Goal: Task Accomplishment & Management: Manage account settings

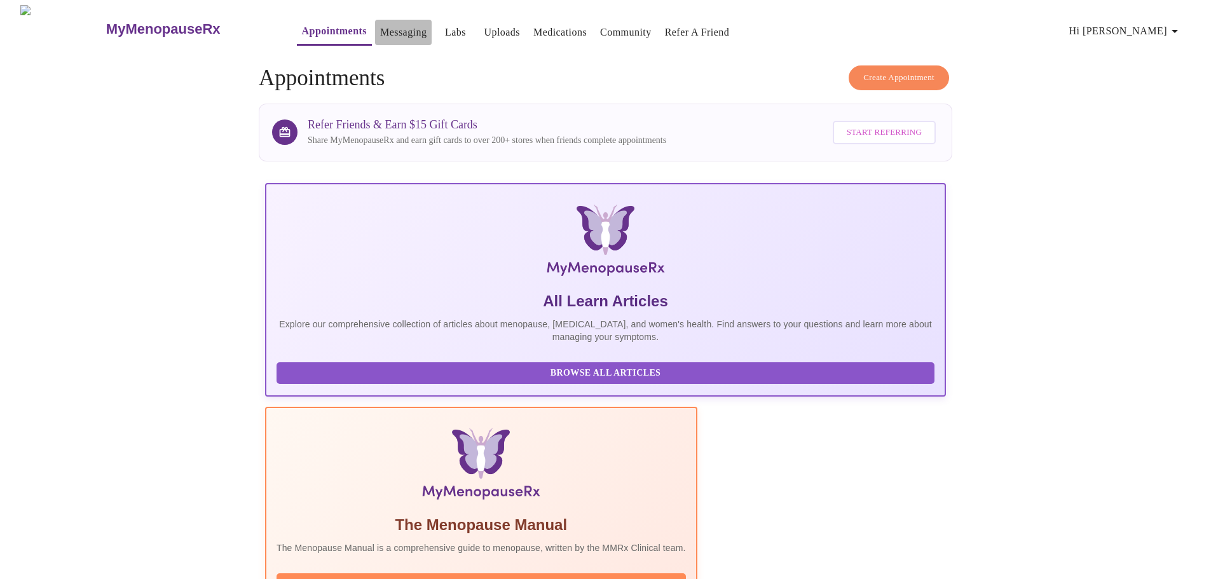
click at [380, 25] on link "Messaging" at bounding box center [403, 33] width 46 height 18
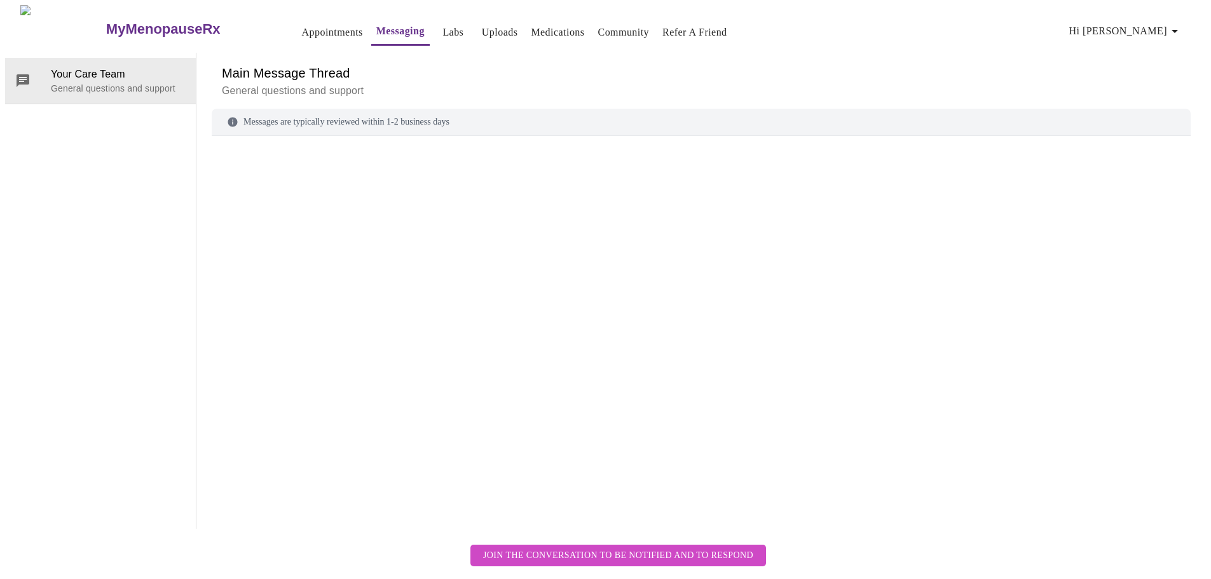
scroll to position [48, 0]
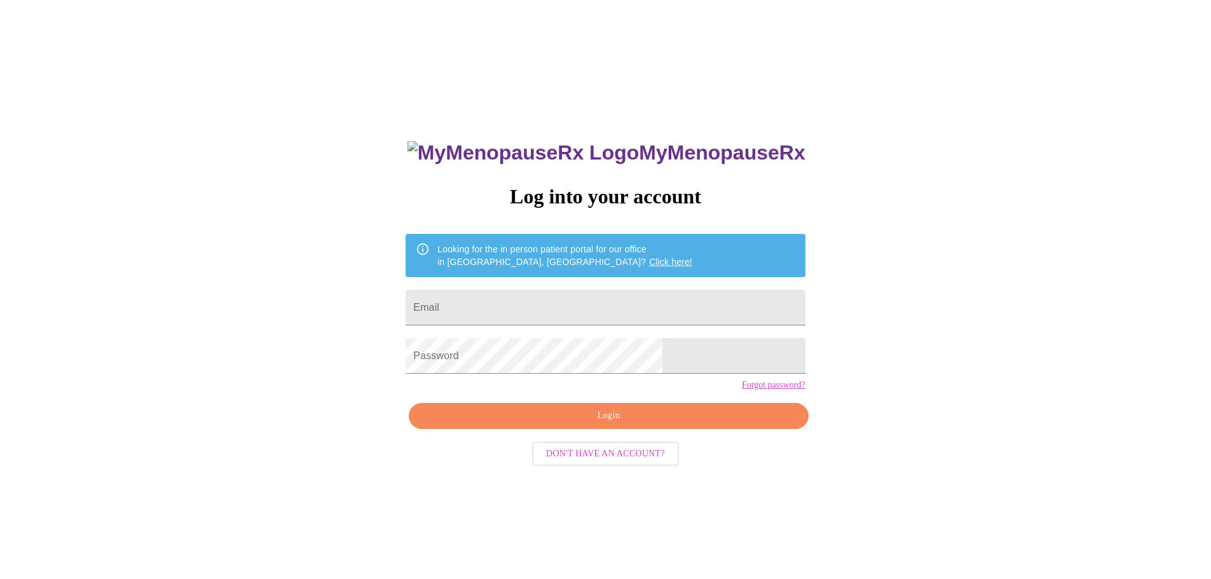
scroll to position [13, 0]
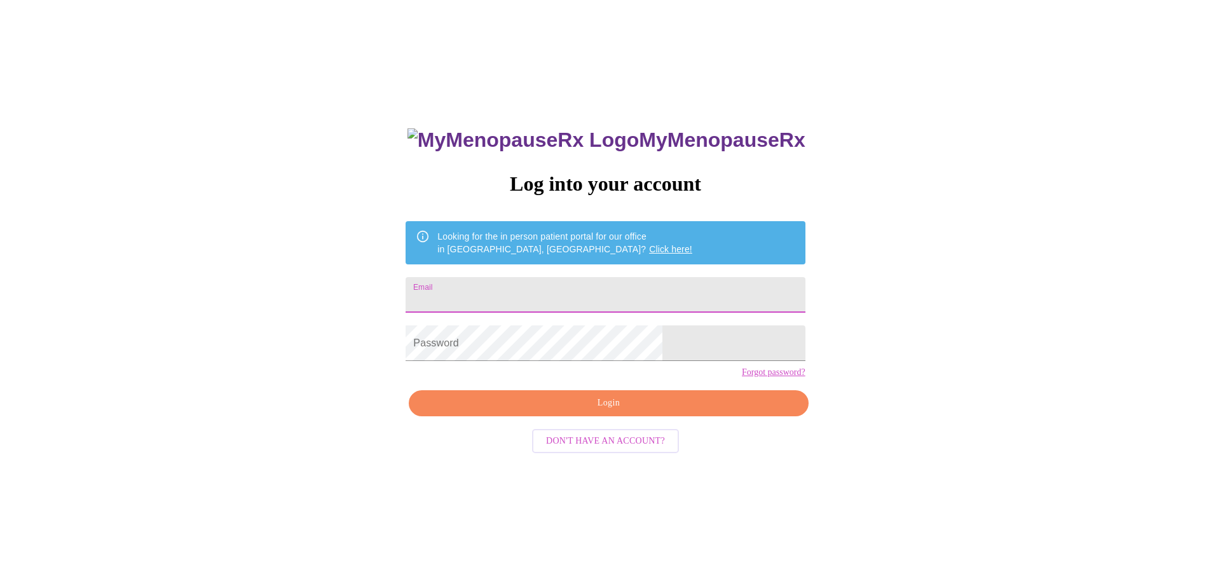
click at [570, 289] on input "Email" at bounding box center [604, 295] width 399 height 36
type input "anaibarra06@yahoo.com"
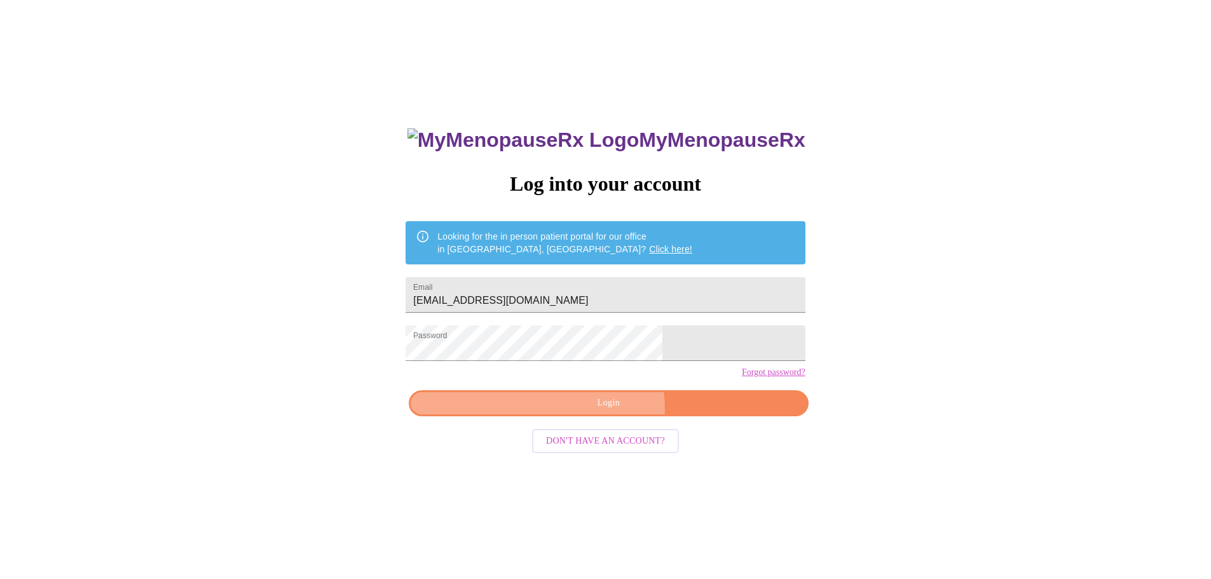
click at [601, 411] on span "Login" at bounding box center [608, 403] width 370 height 16
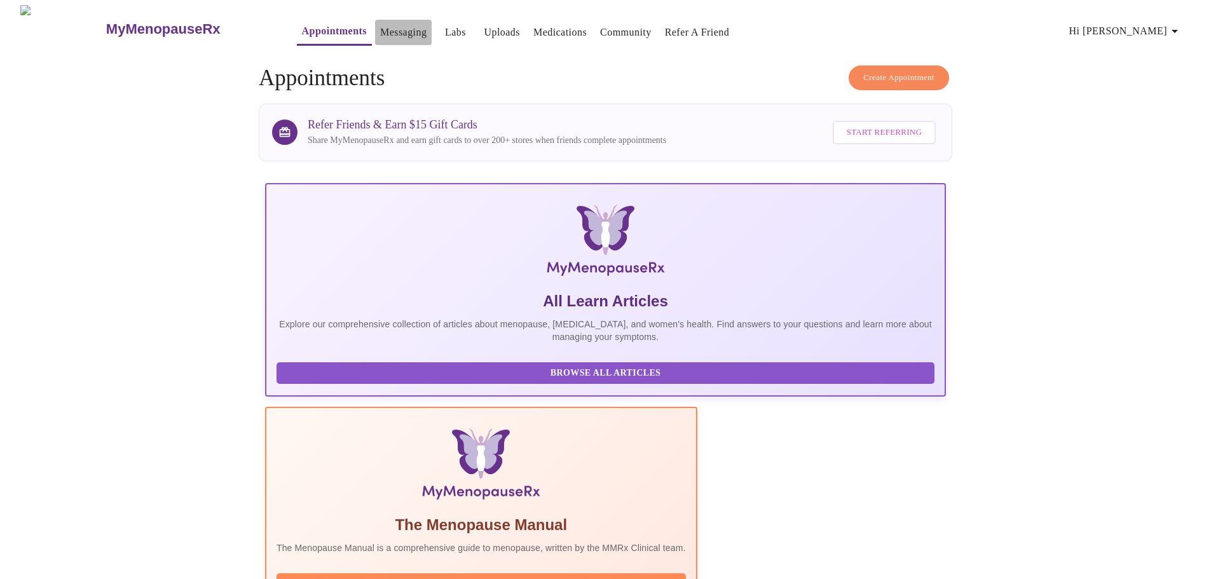
click at [380, 34] on link "Messaging" at bounding box center [403, 33] width 46 height 18
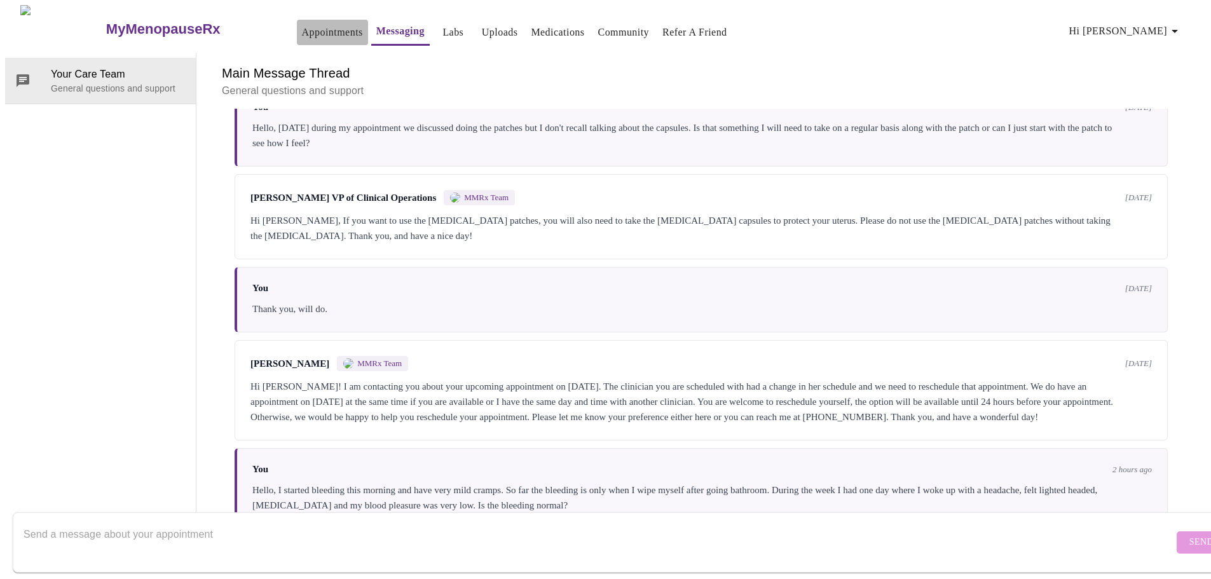
click at [302, 24] on link "Appointments" at bounding box center [332, 33] width 61 height 18
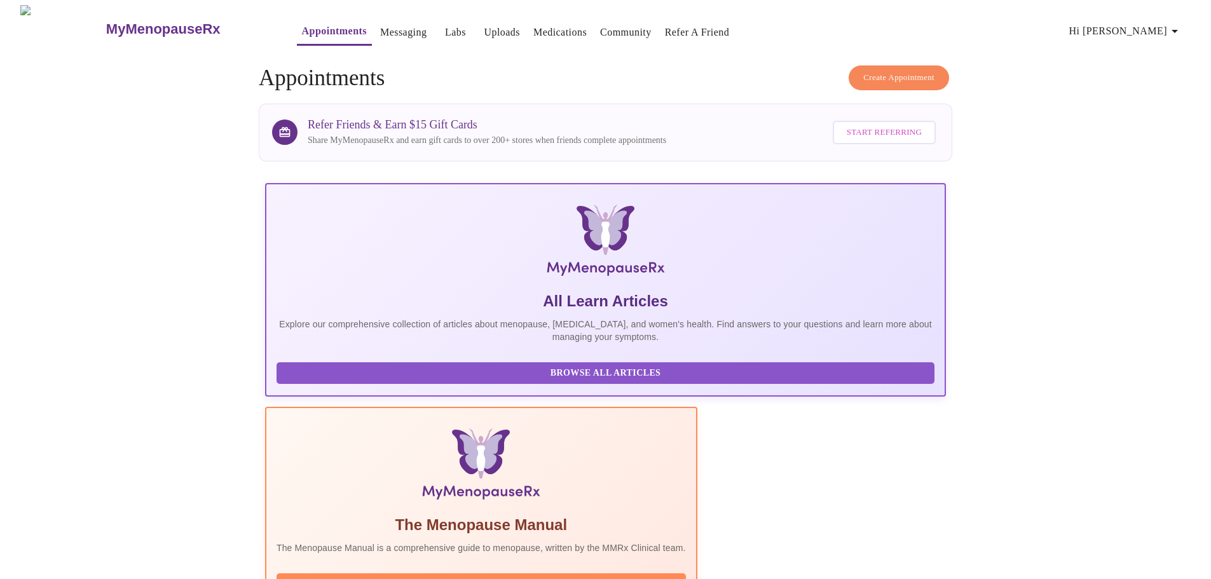
click at [106, 25] on h3 "MyMenopauseRx" at bounding box center [163, 29] width 114 height 17
drag, startPoint x: 870, startPoint y: 224, endPoint x: 888, endPoint y: 250, distance: 31.9
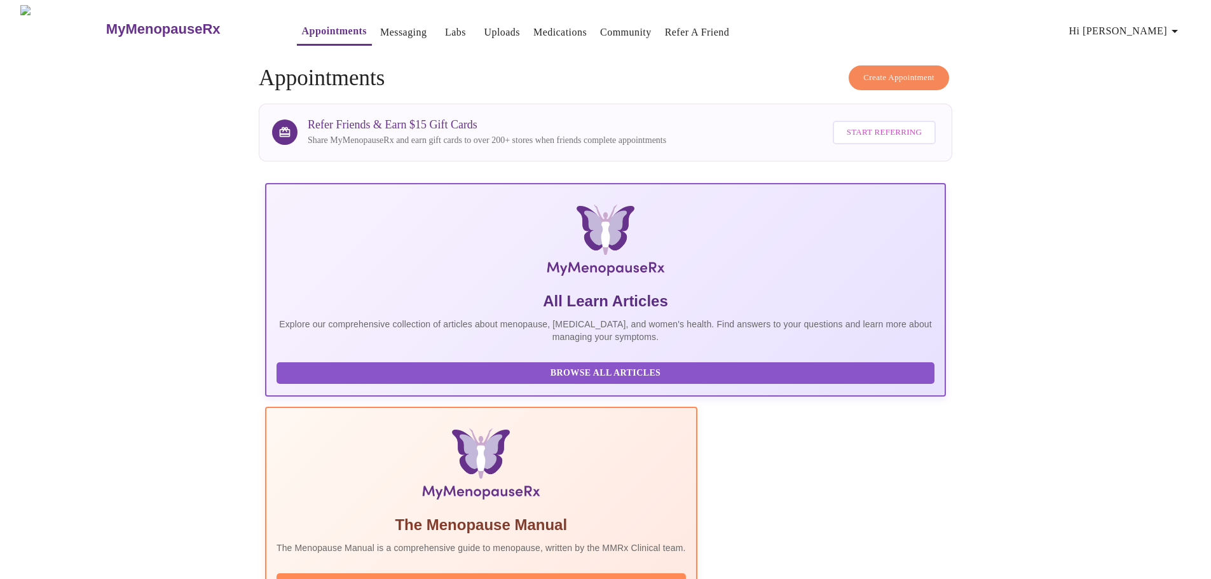
drag, startPoint x: 1174, startPoint y: 25, endPoint x: 938, endPoint y: 47, distance: 236.8
click at [938, 47] on div "MyMenopauseRx Appointments Messaging Labs Uploads Medications Community Refer a…" at bounding box center [605, 29] width 1200 height 48
click at [1173, 30] on icon "button" at bounding box center [1174, 31] width 15 height 15
